Goal: Information Seeking & Learning: Learn about a topic

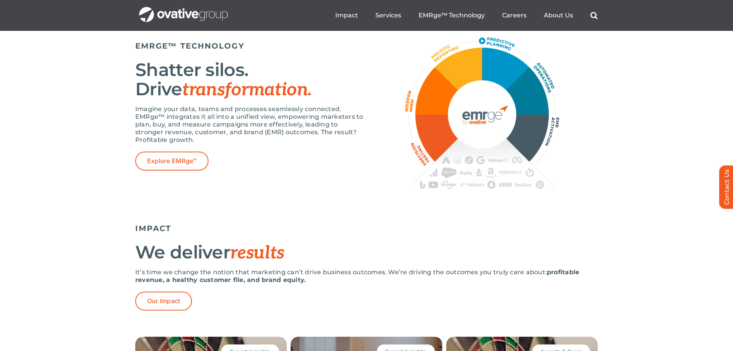
scroll to position [1362, 0]
click at [168, 165] on span "Explore EMRge™" at bounding box center [171, 161] width 49 height 7
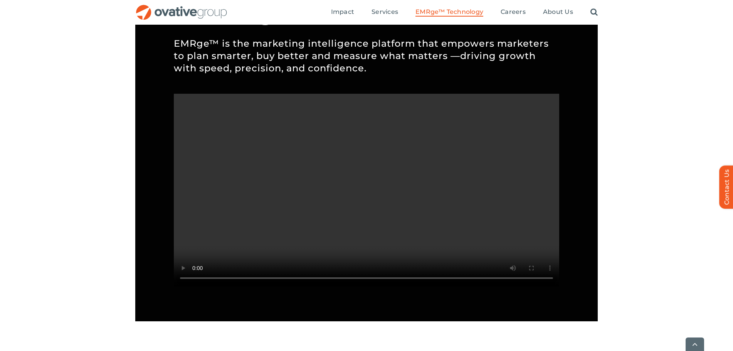
scroll to position [715, 0]
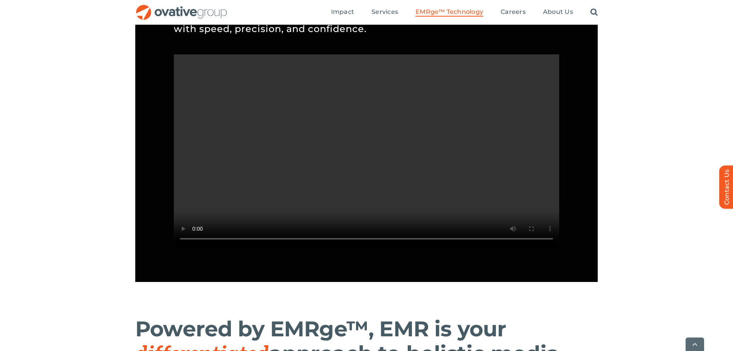
click at [368, 191] on video "Sorry, your browser doesn't support embedded videos." at bounding box center [366, 150] width 385 height 193
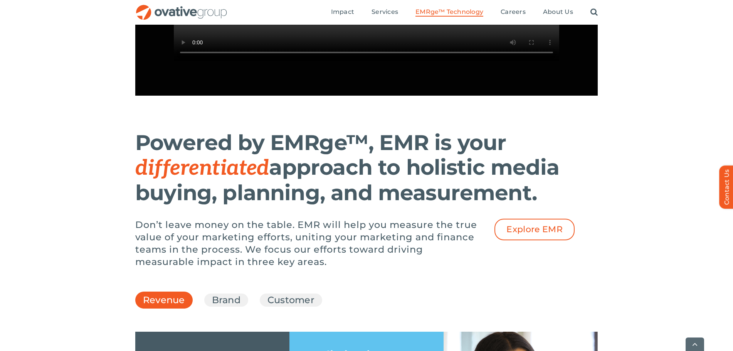
scroll to position [911, 0]
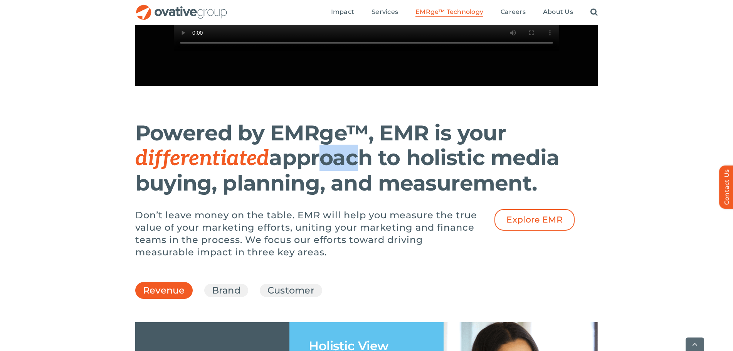
drag, startPoint x: 315, startPoint y: 181, endPoint x: 352, endPoint y: 189, distance: 38.1
click at [352, 189] on h1 "Powered by EMRge™, EMR is your differentiated approach to holistic media buying…" at bounding box center [347, 158] width 424 height 75
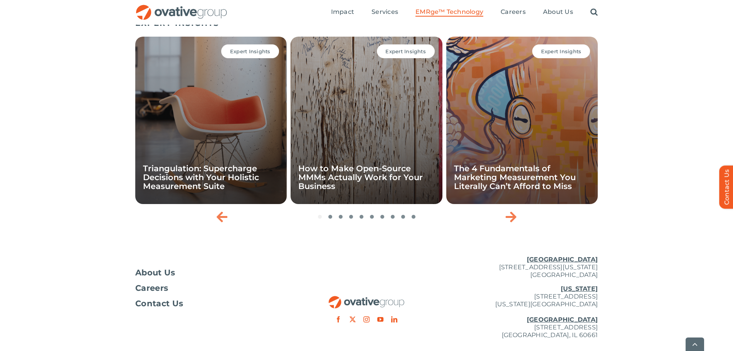
scroll to position [2532, 0]
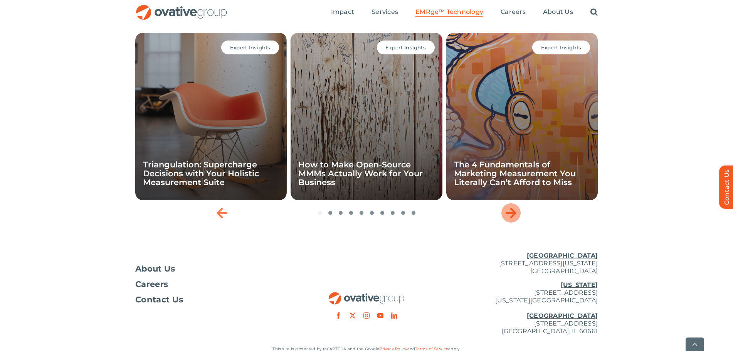
click at [515, 219] on icon "Next slide" at bounding box center [510, 212] width 11 height 12
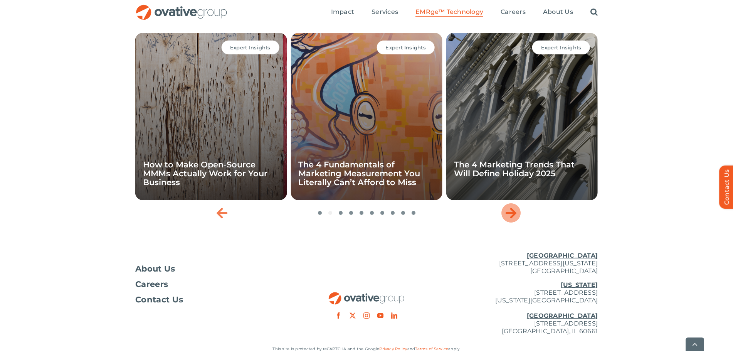
click at [514, 219] on icon "Next slide" at bounding box center [510, 212] width 11 height 12
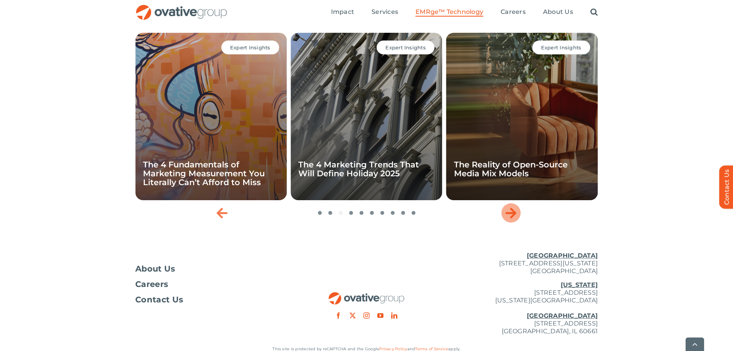
click at [513, 219] on icon "Next slide" at bounding box center [510, 212] width 11 height 12
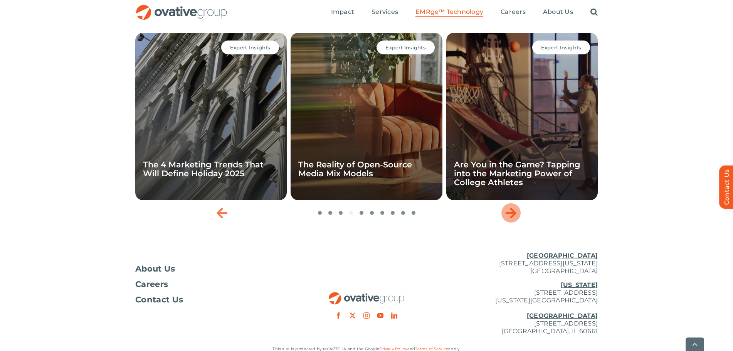
click at [513, 219] on icon "Next slide" at bounding box center [510, 212] width 11 height 12
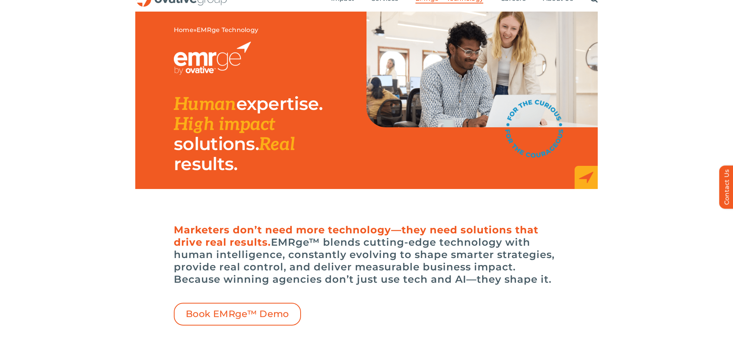
scroll to position [0, 0]
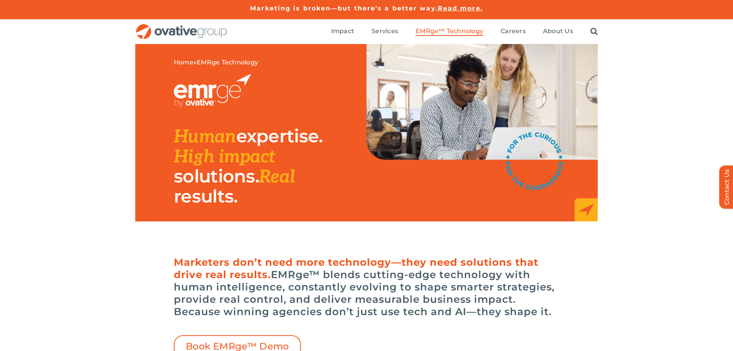
click at [661, 128] on div "Home » EMRge Technology Human expertise. High impact solutions. Real results." at bounding box center [366, 148] width 733 height 208
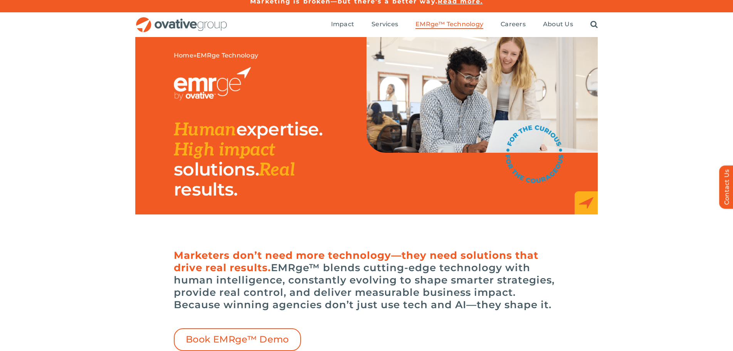
scroll to position [7, 0]
click at [635, 183] on div "Home » EMRge Technology Human expertise. High impact solutions. Real results." at bounding box center [366, 141] width 733 height 208
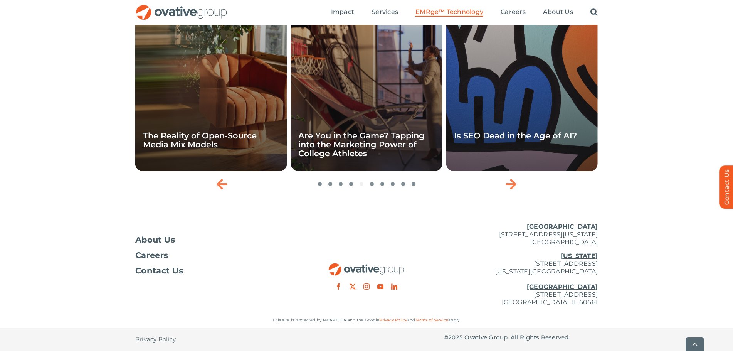
scroll to position [2585, 0]
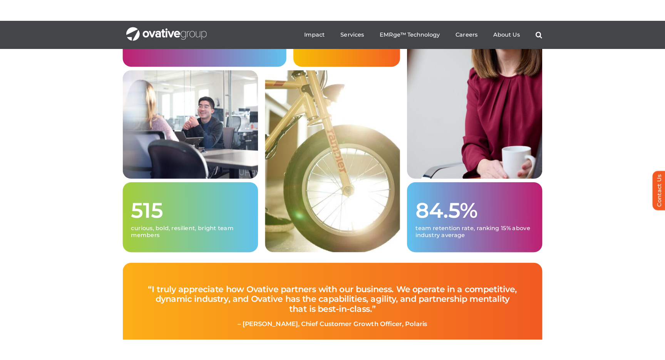
scroll to position [1985, 0]
